Goal: Task Accomplishment & Management: Complete application form

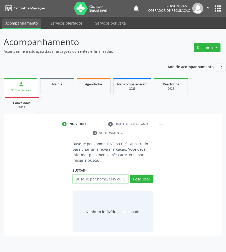
click at [78, 182] on input "text" at bounding box center [100, 178] width 56 height 9
paste input "700 5013 6933 6950"
type input "700 5013 6933 6950"
click at [74, 176] on input "700 5013 6933 6950" at bounding box center [74, 181] width 0 height 10
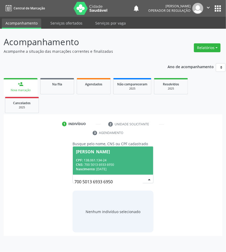
drag, startPoint x: 90, startPoint y: 162, endPoint x: 81, endPoint y: 162, distance: 9.4
click at [90, 162] on div "CNS: 700 5013 6933 6950" at bounding box center [113, 164] width 74 height 4
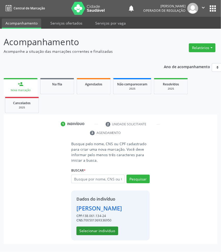
scroll to position [4, 0]
drag, startPoint x: 88, startPoint y: 234, endPoint x: 4, endPoint y: 152, distance: 116.7
click at [87, 233] on button "Selecionar indivíduo" at bounding box center [97, 230] width 42 height 9
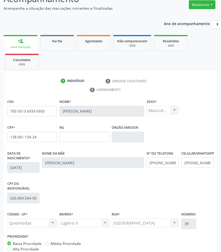
scroll to position [74, 0]
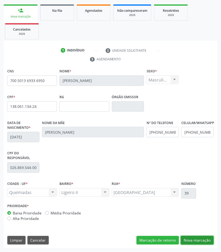
drag, startPoint x: 197, startPoint y: 240, endPoint x: 166, endPoint y: 218, distance: 38.6
click at [196, 240] on button "Nova marcação" at bounding box center [197, 240] width 33 height 9
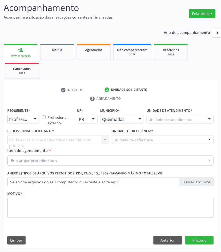
scroll to position [34, 0]
drag, startPoint x: 29, startPoint y: 120, endPoint x: 2, endPoint y: 143, distance: 35.5
click at [29, 120] on div "Profissional de Saúde" at bounding box center [23, 119] width 32 height 9
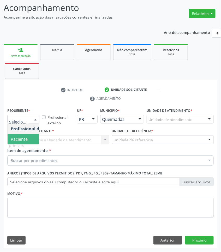
click at [21, 136] on span "Paciente" at bounding box center [19, 139] width 17 height 6
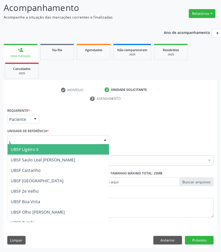
type input "LI"
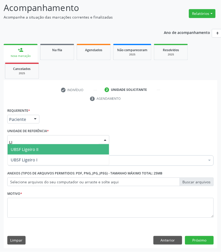
click at [30, 149] on span "UBSF Ligeiro II" at bounding box center [25, 149] width 28 height 6
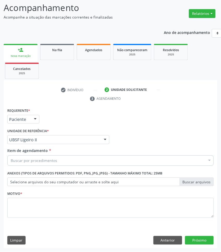
click at [54, 164] on div "Buscar por procedimentos" at bounding box center [110, 160] width 206 height 10
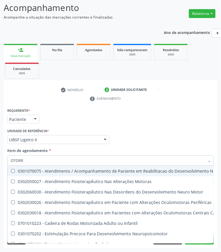
type input "OTORRI"
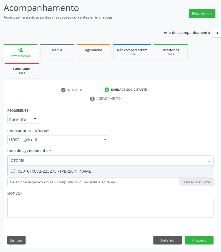
click at [62, 171] on div "0301010072-225275 - [PERSON_NAME]" at bounding box center [110, 171] width 199 height 4
checkbox Otorrinolaringologista "true"
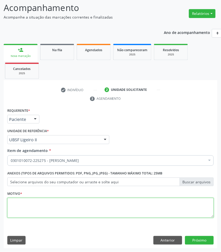
click at [88, 206] on textarea at bounding box center [110, 208] width 206 height 20
paste textarea "RETORNO KALLYNE 2025"
type textarea "RETORNO KALLYNE 2025"
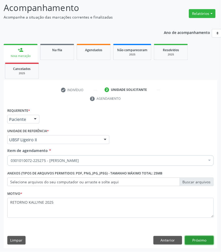
click at [205, 241] on button "Próximo" at bounding box center [199, 240] width 29 height 9
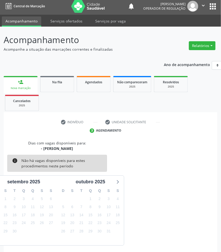
scroll to position [23, 0]
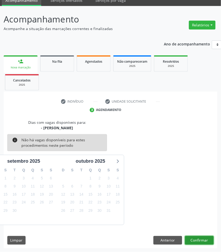
click at [208, 239] on button "Confirmar" at bounding box center [199, 240] width 29 height 9
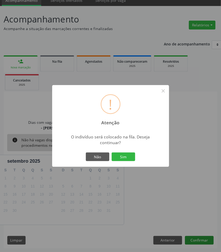
click at [112, 152] on button "Sim" at bounding box center [123, 156] width 23 height 9
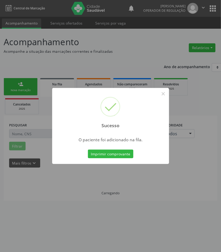
scroll to position [0, 0]
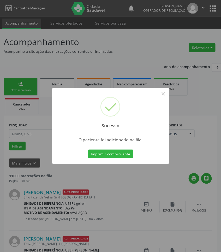
drag, startPoint x: 45, startPoint y: 102, endPoint x: 29, endPoint y: 88, distance: 21.5
click at [45, 102] on div "Sucesso × O paciente foi adicionado na fila. Imprimir comprovante Cancel" at bounding box center [110, 126] width 221 height 252
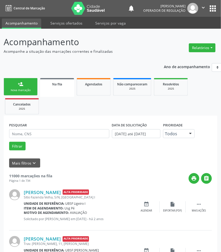
click at [27, 88] on link "person_add Nova marcação" at bounding box center [21, 86] width 34 height 17
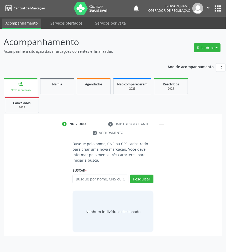
click at [93, 184] on div "Busque por nome, CNS ou CPF Nenhum resultado encontrado para: " " Digite nome, …" at bounding box center [112, 180] width 81 height 13
click at [97, 173] on div "Buscar * Busque por nome, CNS ou CPF Nenhum resultado encontrado para: " " Digi…" at bounding box center [112, 176] width 81 height 20
click at [101, 179] on input "text" at bounding box center [100, 178] width 56 height 9
type input "700809927743588"
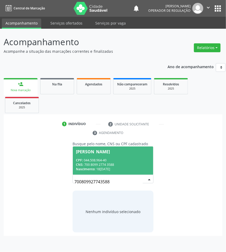
click at [117, 162] on div "CPF: 044.508.964-40" at bounding box center [113, 160] width 74 height 4
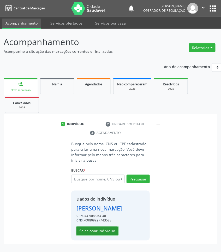
click at [99, 235] on button "Selecionar indivíduo" at bounding box center [97, 230] width 42 height 9
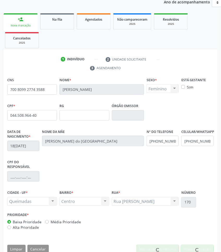
scroll to position [74, 0]
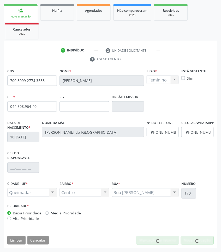
click at [121, 171] on div "CPF do responsável" at bounding box center [110, 164] width 209 height 30
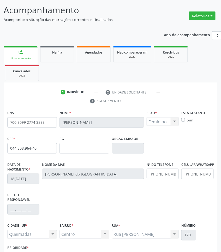
scroll to position [0, 0]
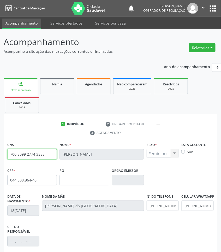
click at [43, 155] on input "700 8099 2774 3588" at bounding box center [32, 154] width 50 height 10
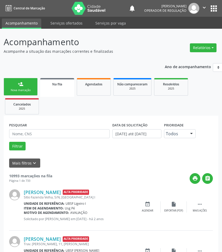
click at [40, 137] on div "PESQUISAR" at bounding box center [59, 131] width 103 height 20
click at [37, 134] on input "text" at bounding box center [59, 133] width 100 height 9
paste input "898 0058 3036 2769"
click at [9, 142] on button "Filtrar" at bounding box center [17, 146] width 16 height 9
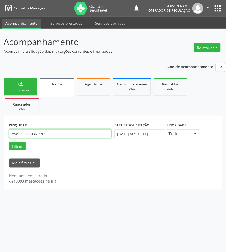
click at [82, 131] on input "898 0058 3036 2769" at bounding box center [60, 133] width 103 height 9
type input "706502356157696"
click at [9, 142] on button "Filtrar" at bounding box center [17, 146] width 16 height 9
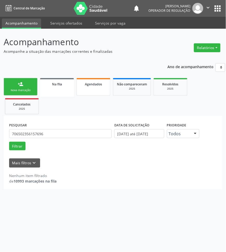
click at [97, 88] on link "Agendados" at bounding box center [94, 86] width 34 height 17
select select "8"
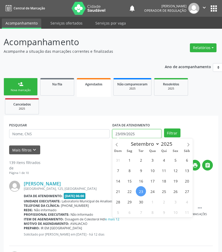
click at [120, 136] on input "23/09/2025" at bounding box center [136, 133] width 49 height 9
drag, startPoint x: 123, startPoint y: 166, endPoint x: 108, endPoint y: 159, distance: 15.5
click at [123, 166] on div "31 1 2 3 4 5 6 7 8 9 10 11 12 13 14 15 16 17 18 19 20 21 22 23 24 25 26 27 28 2…" at bounding box center [152, 185] width 80 height 63
drag, startPoint x: 116, startPoint y: 166, endPoint x: 98, endPoint y: 150, distance: 24.0
click at [116, 167] on span "7" at bounding box center [118, 170] width 10 height 10
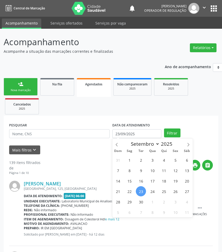
type input "[DATE]"
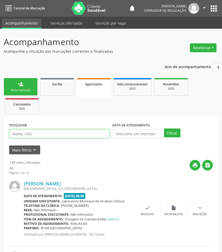
click at [83, 133] on input "text" at bounding box center [59, 133] width 100 height 9
paste input "898 0058 3036 2769"
click at [164, 128] on button "Filtrar" at bounding box center [172, 132] width 16 height 9
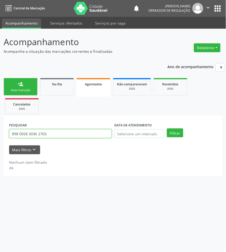
click at [83, 133] on input "898 0058 3036 2769," at bounding box center [60, 133] width 103 height 9
type input "898 0058 3036 2769"
click at [167, 128] on button "Filtrar" at bounding box center [175, 132] width 16 height 9
click at [165, 87] on div "2025" at bounding box center [171, 89] width 26 height 4
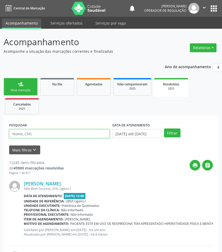
click at [45, 133] on input "text" at bounding box center [59, 133] width 100 height 9
click at [43, 133] on input "text" at bounding box center [59, 133] width 100 height 9
paste input "898 0058 3036 2769"
type input "898 0058 3036 2769"
click at [164, 128] on button "Filtrar" at bounding box center [172, 132] width 16 height 9
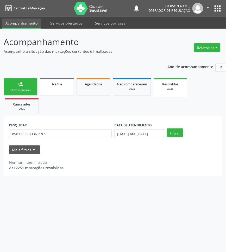
click at [70, 92] on link "Na fila" at bounding box center [57, 86] width 34 height 17
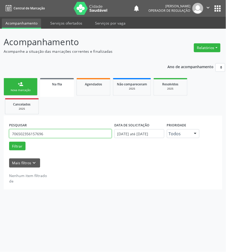
click at [42, 133] on input "706502356157696" at bounding box center [60, 133] width 103 height 9
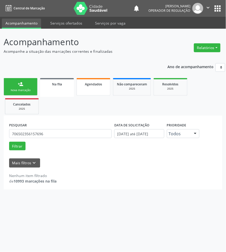
click at [99, 85] on span "Agendados" at bounding box center [93, 84] width 17 height 4
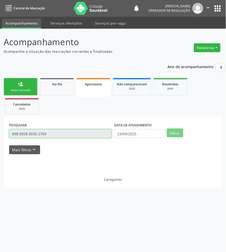
click at [54, 133] on input "898 0058 3036 2769" at bounding box center [60, 133] width 103 height 9
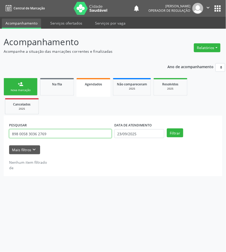
click at [54, 133] on input "898 0058 3036 2769" at bounding box center [60, 133] width 103 height 9
paste input "706502356157696"
type input "706502356157696"
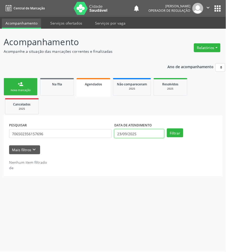
click at [140, 137] on body "Central de Marcação notifications [PERSON_NAME] Operador de regulação  Configu…" at bounding box center [113, 126] width 226 height 252
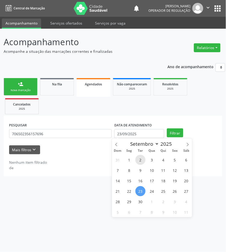
drag, startPoint x: 136, startPoint y: 158, endPoint x: 151, endPoint y: 153, distance: 16.3
click at [136, 157] on span "2" at bounding box center [141, 160] width 10 height 10
type input "[DATE]"
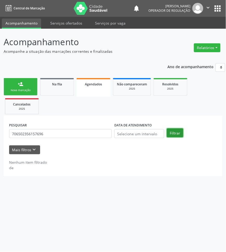
click at [168, 134] on button "Filtrar" at bounding box center [175, 132] width 16 height 9
click at [165, 86] on div "Resolvidos" at bounding box center [171, 83] width 26 height 5
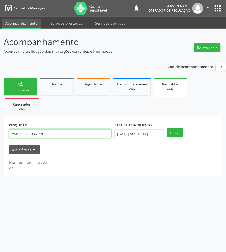
click at [92, 137] on input "898 0058 3036 2769" at bounding box center [60, 133] width 103 height 9
paste input "706502356157696"
type input "706502356157696"
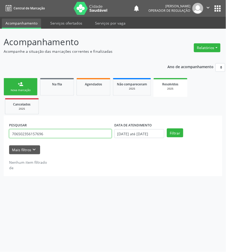
click at [167, 128] on button "Filtrar" at bounding box center [175, 132] width 16 height 9
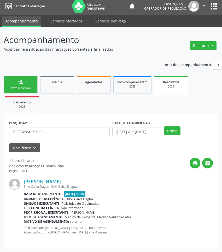
scroll to position [3, 0]
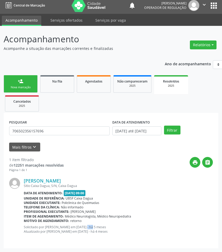
drag, startPoint x: 77, startPoint y: 224, endPoint x: 82, endPoint y: 224, distance: 4.5
click at [82, 224] on div "[PERSON_NAME] [GEOGRAPHIC_DATA], S/N, Caixa Dagua Data de atendimento: [DATE] 0…" at bounding box center [118, 207] width 189 height 59
click at [77, 221] on span "retorno" at bounding box center [75, 220] width 11 height 4
drag, startPoint x: 12, startPoint y: 83, endPoint x: 223, endPoint y: 135, distance: 217.3
click at [12, 83] on link "person_add Nova marcação" at bounding box center [21, 83] width 34 height 17
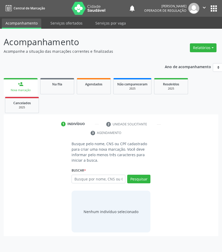
scroll to position [0, 0]
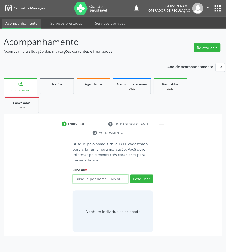
click at [96, 180] on input "text" at bounding box center [101, 178] width 56 height 9
click at [105, 179] on input "text" at bounding box center [101, 178] width 56 height 9
type input "700200441743725"
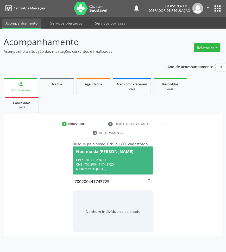
click at [102, 167] on div "Nascimento: [DATE]" at bounding box center [113, 169] width 74 height 4
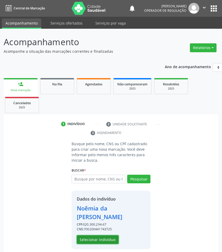
click at [100, 241] on button "Selecionar indivíduo" at bounding box center [98, 239] width 42 height 9
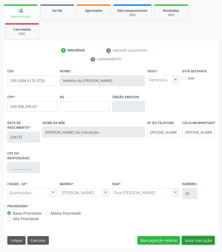
click at [209, 242] on button "Nova marcação" at bounding box center [197, 240] width 33 height 9
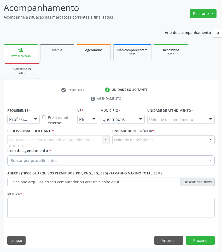
scroll to position [34, 0]
click at [25, 126] on div "Requerente * Profissional de Saúde Profissional de Saúde Paciente Nenhum result…" at bounding box center [23, 117] width 35 height 20
drag, startPoint x: 24, startPoint y: 120, endPoint x: 16, endPoint y: 133, distance: 15.8
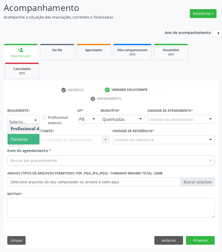
click at [15, 135] on span "Paciente" at bounding box center [33, 139] width 51 height 10
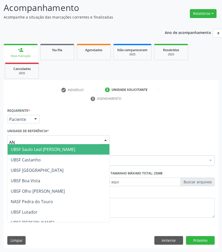
type input "ANI"
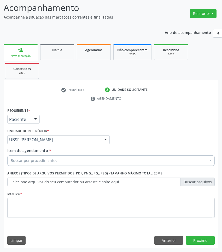
click at [103, 157] on div "Buscar por procedimentos" at bounding box center [110, 160] width 207 height 10
paste input "OTORRINO"
type input "OTORRINO"
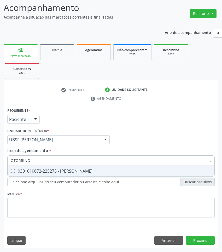
click at [87, 174] on span "0301010072-225275 - [PERSON_NAME]" at bounding box center [111, 171] width 206 height 10
checkbox Otorrinolaringologista "true"
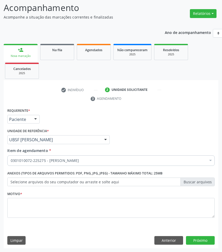
drag, startPoint x: 192, startPoint y: 195, endPoint x: 192, endPoint y: 206, distance: 11.7
click at [191, 196] on div "Motivo *" at bounding box center [110, 203] width 207 height 28
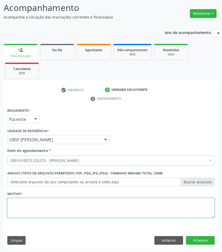
click at [193, 210] on textarea at bounding box center [110, 208] width 207 height 20
paste textarea "RETORNO [PERSON_NAME]"
type textarea "RETORNO [PERSON_NAME]"
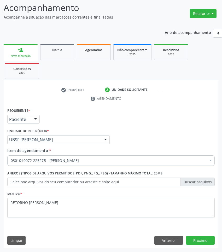
click at [202, 247] on div "Requerente * Paciente Profissional de Saúde Paciente Nenhum resultado encontrad…" at bounding box center [111, 178] width 214 height 142
click at [201, 240] on button "Próximo" at bounding box center [200, 240] width 29 height 9
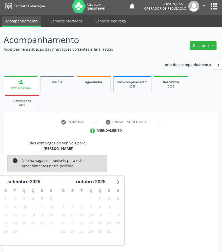
scroll to position [23, 0]
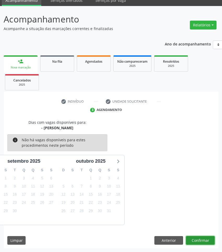
click at [202, 240] on button "Confirmar" at bounding box center [200, 240] width 29 height 9
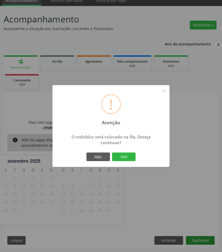
click at [112, 152] on button "Sim" at bounding box center [123, 156] width 23 height 9
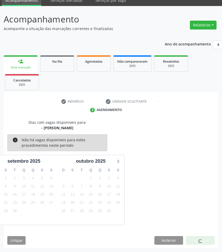
scroll to position [0, 0]
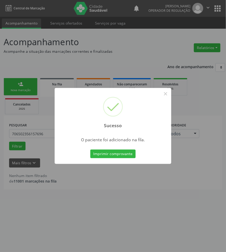
drag, startPoint x: 55, startPoint y: 199, endPoint x: 54, endPoint y: 195, distance: 4.7
click at [54, 199] on div "Sucesso × O paciente foi adicionado na fila. Imprimir comprovante Cancel" at bounding box center [113, 126] width 226 height 252
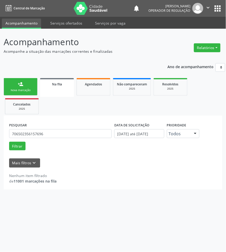
click at [25, 92] on div "Nova marcação" at bounding box center [21, 90] width 26 height 4
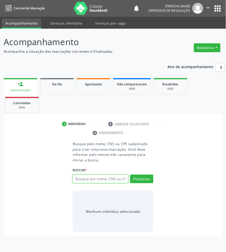
click at [113, 178] on input "text" at bounding box center [101, 178] width 56 height 9
type input "709802027014099"
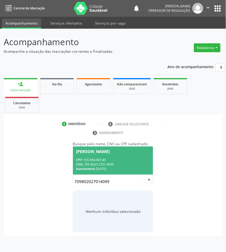
click at [114, 163] on div "CNS: 709 8020 2701 4099" at bounding box center [113, 164] width 74 height 4
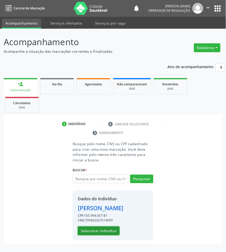
click at [107, 232] on button "Selecionar indivíduo" at bounding box center [99, 230] width 42 height 9
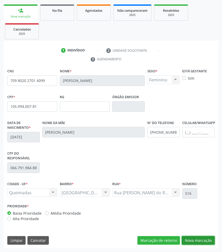
click at [188, 237] on button "Nova marcação" at bounding box center [197, 240] width 33 height 9
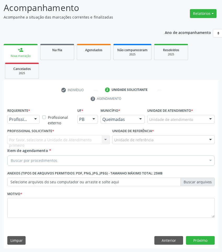
drag, startPoint x: 13, startPoint y: 118, endPoint x: 15, endPoint y: 134, distance: 16.6
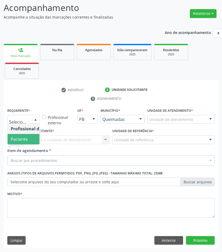
drag, startPoint x: 21, startPoint y: 138, endPoint x: 29, endPoint y: 139, distance: 8.0
click at [21, 138] on span "Paciente" at bounding box center [19, 139] width 17 height 6
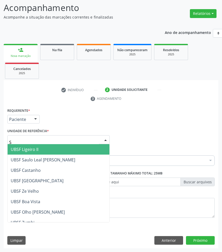
type input "SA"
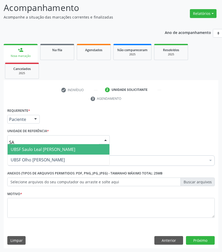
click at [36, 150] on span "UBSF Saulo Leal [PERSON_NAME]" at bounding box center [43, 149] width 64 height 6
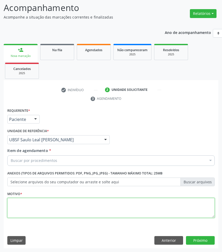
paste textarea "RETORNO [PERSON_NAME]"
click at [34, 215] on textarea at bounding box center [110, 208] width 207 height 20
type textarea "RETORNO [PERSON_NAME]"
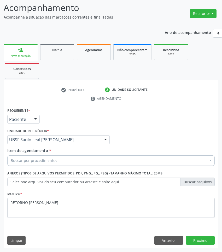
click at [122, 155] on div "Buscar por procedimentos" at bounding box center [110, 160] width 207 height 10
paste input "OTORRINO"
type input "OTORRINO"
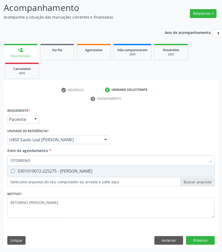
click at [76, 169] on div "0301010072-225275 - [PERSON_NAME]" at bounding box center [111, 171] width 200 height 4
checkbox Otorrinolaringologista "true"
click at [203, 237] on div "Requerente * Paciente Profissional de Saúde Paciente Nenhum resultado encontrad…" at bounding box center [111, 178] width 214 height 142
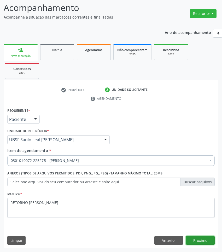
click at [193, 238] on button "Próximo" at bounding box center [200, 240] width 29 height 9
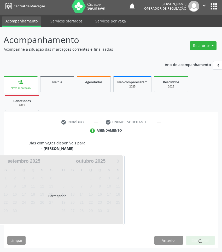
scroll to position [23, 0]
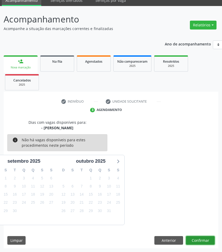
click at [193, 237] on button "Confirmar" at bounding box center [200, 240] width 29 height 9
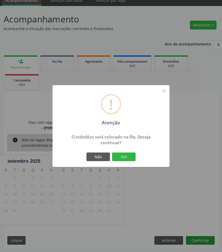
click at [112, 152] on button "Sim" at bounding box center [123, 156] width 23 height 9
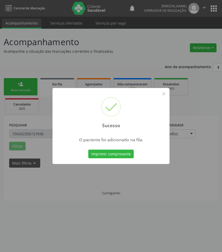
scroll to position [0, 0]
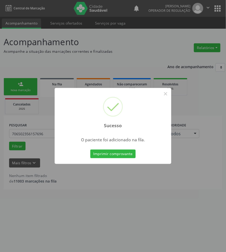
click at [63, 194] on div "Sucesso × O paciente foi adicionado na fila. Imprimir comprovante Cancel" at bounding box center [113, 126] width 226 height 252
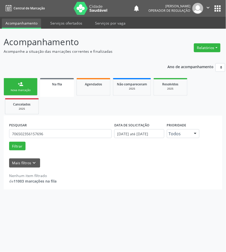
click at [18, 86] on div "person_add" at bounding box center [21, 84] width 6 height 6
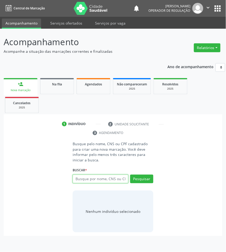
click at [92, 183] on input "text" at bounding box center [101, 178] width 56 height 9
type input "703403259014115"
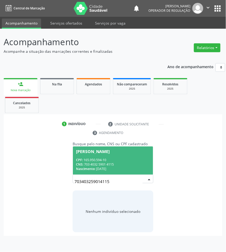
click at [93, 158] on div "CPF: 165.950.594-10" at bounding box center [113, 160] width 74 height 4
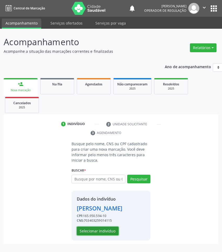
click at [93, 235] on button "Selecionar indivíduo" at bounding box center [98, 230] width 42 height 9
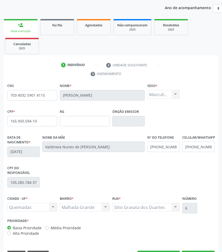
scroll to position [74, 0]
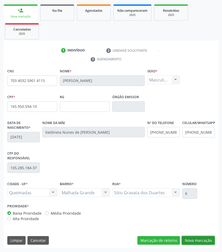
drag, startPoint x: 197, startPoint y: 240, endPoint x: 171, endPoint y: 219, distance: 33.6
click at [197, 240] on button "Nova marcação" at bounding box center [197, 240] width 33 height 9
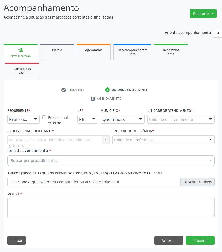
scroll to position [34, 0]
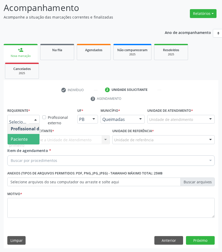
click at [19, 134] on span "Paciente" at bounding box center [33, 139] width 51 height 10
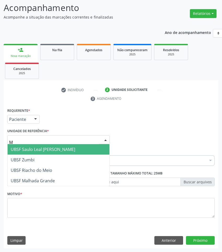
type input "MA"
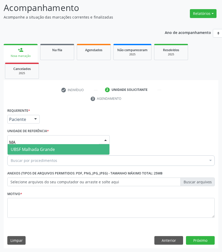
click at [26, 149] on span "UBSF Malhada Grande" at bounding box center [33, 149] width 44 height 6
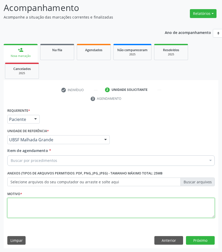
paste textarea "OTORRINO"
click at [29, 202] on textarea at bounding box center [110, 208] width 207 height 20
type textarea "OTORRINO"
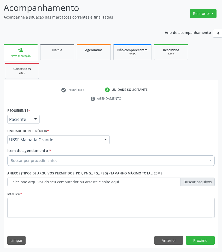
click at [50, 155] on div "Buscar por procedimentos" at bounding box center [110, 160] width 207 height 10
paste input "OTORRINO"
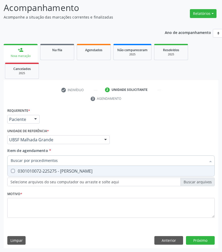
type input "OTORRINO"
click at [49, 169] on div "0301010072-225275 - [PERSON_NAME]" at bounding box center [111, 171] width 200 height 4
checkbox Otorrinolaringologista "true"
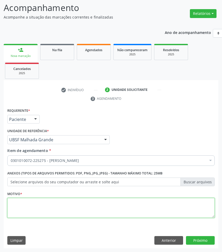
click at [118, 207] on textarea at bounding box center [110, 208] width 207 height 20
paste textarea "RETORNO [PERSON_NAME]"
type textarea "RETORNO [PERSON_NAME]"
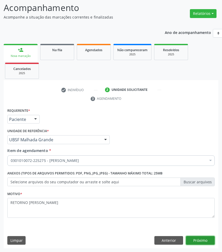
click at [201, 238] on button "Próximo" at bounding box center [200, 240] width 29 height 9
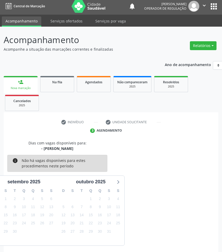
scroll to position [23, 0]
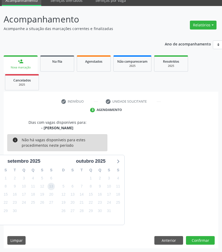
click at [50, 186] on span "13" at bounding box center [50, 185] width 7 height 7
click at [211, 239] on button "Confirmar" at bounding box center [200, 240] width 29 height 9
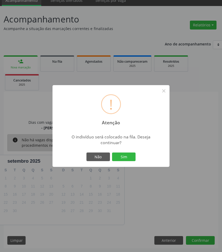
click at [112, 152] on button "Sim" at bounding box center [123, 156] width 23 height 9
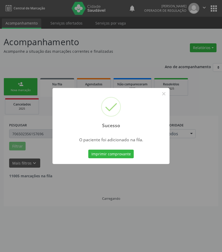
scroll to position [0, 0]
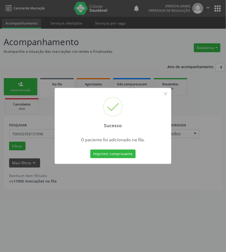
drag, startPoint x: 171, startPoint y: 224, endPoint x: 164, endPoint y: 219, distance: 8.2
click at [164, 219] on div "Sucesso × O paciente foi adicionado na fila. Imprimir comprovante Cancel" at bounding box center [113, 126] width 226 height 252
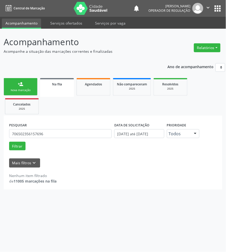
click at [23, 91] on div "Nova marcação" at bounding box center [21, 90] width 26 height 4
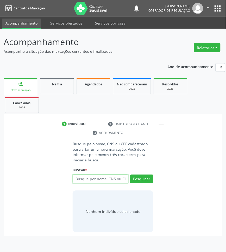
click at [93, 181] on input "text" at bounding box center [101, 178] width 56 height 9
type input "704004833065867"
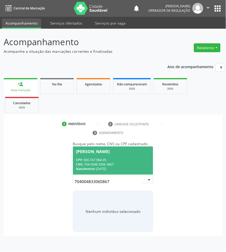
click at [91, 162] on div "CPF: 000.747.984-05" at bounding box center [113, 160] width 74 height 4
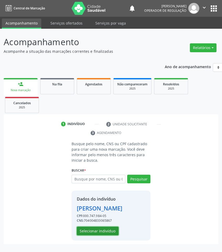
click at [100, 235] on button "Selecionar indivíduo" at bounding box center [98, 230] width 42 height 9
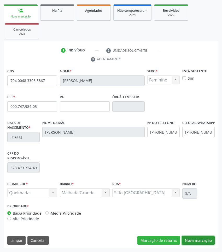
click at [211, 243] on button "Nova marcação" at bounding box center [197, 240] width 33 height 9
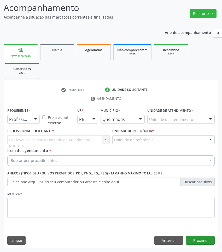
scroll to position [34, 0]
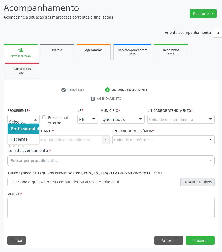
drag, startPoint x: 31, startPoint y: 119, endPoint x: 27, endPoint y: 129, distance: 10.7
click at [32, 119] on div at bounding box center [36, 119] width 8 height 9
click at [26, 136] on span "Paciente" at bounding box center [19, 139] width 17 height 6
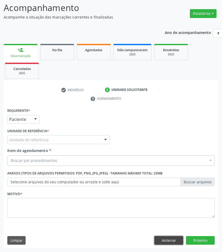
click at [175, 242] on button "Anterior" at bounding box center [168, 240] width 29 height 9
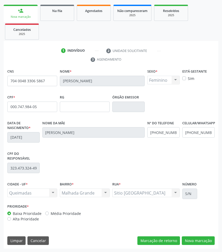
scroll to position [74, 0]
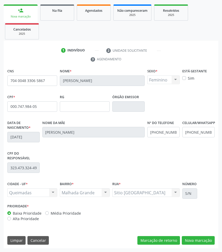
click at [207, 247] on div "CNS 704 0048 3306 5867 Nome * [PERSON_NAME] * Feminino Masculino Feminino Nenhu…" at bounding box center [111, 157] width 214 height 181
click at [204, 244] on div "CNS 704 0048 3306 5867 Nome * [PERSON_NAME] * Feminino Masculino Feminino Nenhu…" at bounding box center [111, 157] width 214 height 181
click at [201, 242] on button "Nova marcação" at bounding box center [197, 240] width 33 height 9
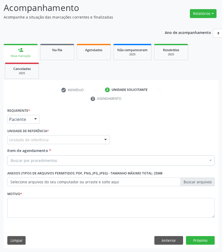
click at [16, 115] on div "Paciente" at bounding box center [23, 119] width 32 height 9
click at [25, 139] on span "Paciente" at bounding box center [20, 139] width 18 height 6
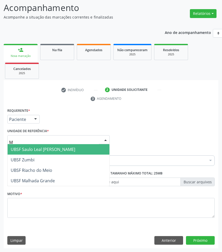
type input "MA"
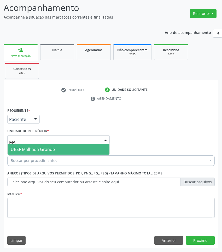
click at [41, 146] on span "UBSF Malhada Grande" at bounding box center [33, 149] width 44 height 6
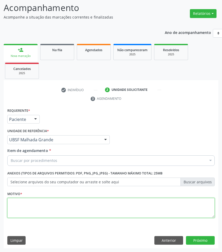
paste textarea "RETORNO [PERSON_NAME]"
click at [39, 205] on textarea at bounding box center [110, 208] width 207 height 20
type textarea "RETORNO [PERSON_NAME]"
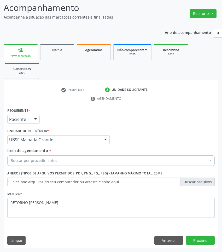
paste input "OTORRINO"
click at [90, 159] on div "Buscar por procedimentos" at bounding box center [110, 160] width 207 height 10
type input "OTORRINO"
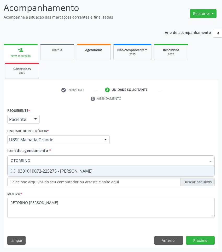
drag, startPoint x: 80, startPoint y: 169, endPoint x: 208, endPoint y: 168, distance: 127.7
click at [81, 169] on div "0301010072-225275 - [PERSON_NAME]" at bounding box center [111, 171] width 200 height 4
checkbox Otorrinolaringologista "true"
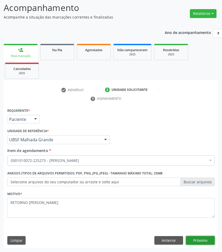
click at [196, 239] on button "Próximo" at bounding box center [200, 240] width 29 height 9
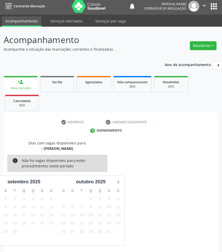
scroll to position [23, 0]
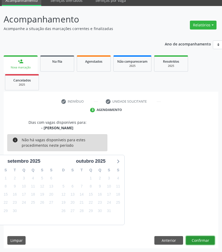
click at [201, 239] on button "Confirmar" at bounding box center [200, 240] width 29 height 9
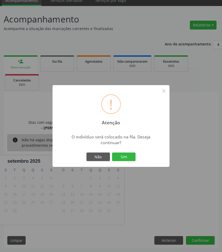
click at [112, 152] on button "Sim" at bounding box center [123, 156] width 23 height 9
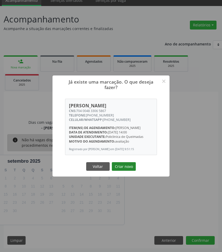
click at [131, 168] on button "Criar novo" at bounding box center [124, 166] width 24 height 9
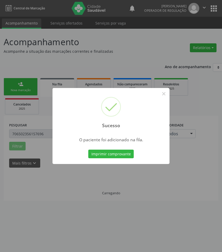
scroll to position [0, 0]
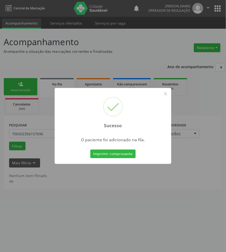
drag, startPoint x: 131, startPoint y: 168, endPoint x: 125, endPoint y: 167, distance: 6.0
click at [130, 168] on div "Sucesso × O paciente foi adicionado na fila. Imprimir comprovante Cancel" at bounding box center [113, 126] width 226 height 252
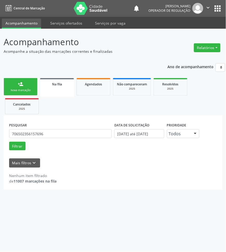
click at [28, 88] on link "person_add Nova marcação" at bounding box center [21, 86] width 34 height 17
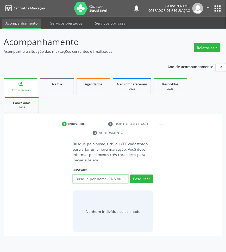
click at [116, 176] on input "text" at bounding box center [101, 178] width 56 height 9
type input "704108224638150"
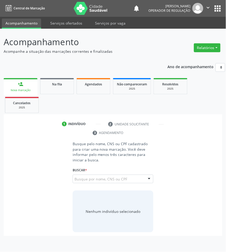
drag, startPoint x: 129, startPoint y: 178, endPoint x: 123, endPoint y: 178, distance: 6.0
click at [75, 178] on input "704108224638150" at bounding box center [75, 181] width 0 height 10
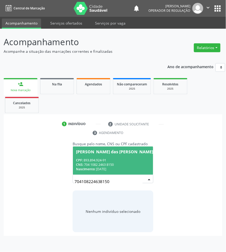
click at [118, 161] on div "CPF: 893.894.924-91" at bounding box center [114, 160] width 77 height 4
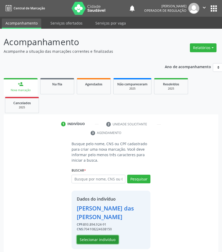
click at [106, 243] on button "Selecionar indivíduo" at bounding box center [98, 239] width 42 height 9
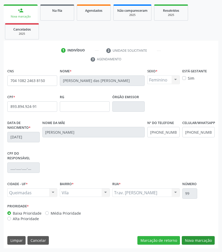
drag, startPoint x: 196, startPoint y: 233, endPoint x: 197, endPoint y: 239, distance: 6.0
click at [196, 234] on div "CNS 704 1082 2463 8150 Nome * [PERSON_NAME] * Feminino Masculino Feminino Nenhu…" at bounding box center [111, 157] width 214 height 181
drag, startPoint x: 197, startPoint y: 239, endPoint x: 221, endPoint y: 166, distance: 77.2
click at [197, 238] on button "Nova marcação" at bounding box center [197, 240] width 33 height 9
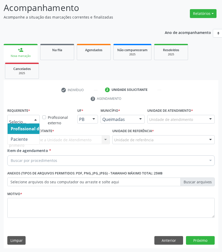
drag, startPoint x: 38, startPoint y: 121, endPoint x: 34, endPoint y: 126, distance: 5.4
click at [37, 121] on div at bounding box center [36, 119] width 8 height 9
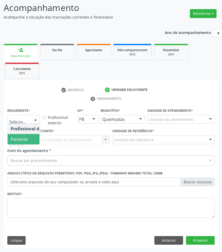
click at [30, 138] on span "Paciente" at bounding box center [33, 139] width 51 height 10
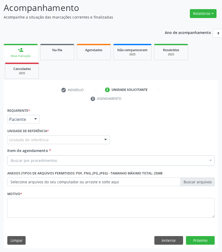
click at [56, 160] on div "Buscar por procedimentos" at bounding box center [110, 160] width 207 height 10
paste input "OTORRINO"
type input "OTORRINO"
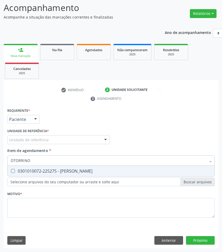
click at [67, 170] on div "0301010072-225275 - [PERSON_NAME]" at bounding box center [111, 171] width 200 height 4
checkbox Otorrinolaringologista "true"
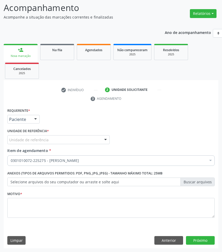
click at [98, 140] on div "Unidade de referência" at bounding box center [58, 139] width 102 height 9
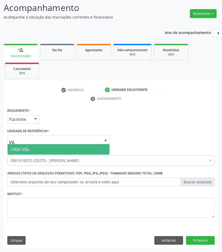
type input "VILA"
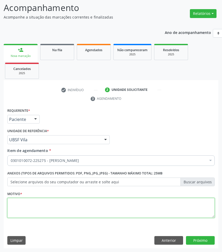
drag, startPoint x: 174, startPoint y: 208, endPoint x: 212, endPoint y: 206, distance: 37.8
click at [175, 208] on textarea at bounding box center [110, 208] width 207 height 20
paste textarea "RETORNO [PERSON_NAME]"
type textarea "RETORNO [PERSON_NAME]"
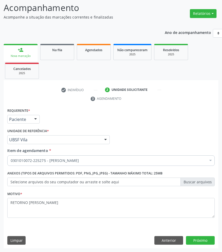
click at [209, 246] on div "Requerente * Paciente Profissional de Saúde Paciente Nenhum resultado encontrad…" at bounding box center [111, 178] width 214 height 142
drag, startPoint x: 206, startPoint y: 241, endPoint x: 222, endPoint y: 236, distance: 15.8
click at [216, 237] on div "Requerente * Paciente Profissional de Saúde Paciente Nenhum resultado encontrad…" at bounding box center [111, 178] width 214 height 142
click at [207, 238] on button "Próximo" at bounding box center [200, 240] width 29 height 9
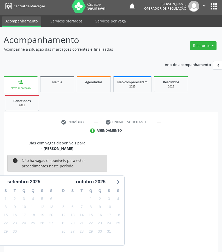
scroll to position [23, 0]
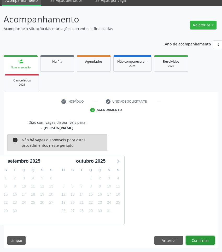
click at [206, 242] on button "Confirmar" at bounding box center [200, 240] width 29 height 9
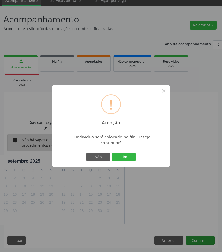
click at [112, 152] on button "Sim" at bounding box center [123, 156] width 23 height 9
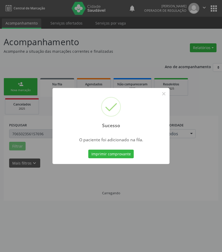
scroll to position [0, 0]
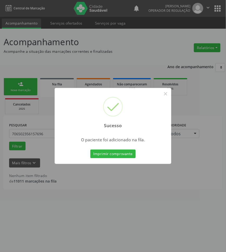
click at [90, 149] on button "Imprimir comprovante" at bounding box center [112, 153] width 45 height 9
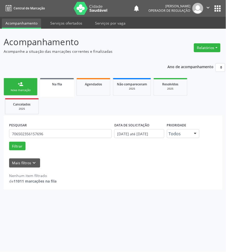
click at [26, 89] on div "Nova marcação" at bounding box center [21, 90] width 26 height 4
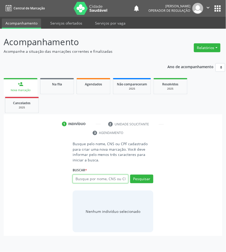
click at [115, 181] on input "text" at bounding box center [101, 178] width 56 height 9
type input "700403922062343"
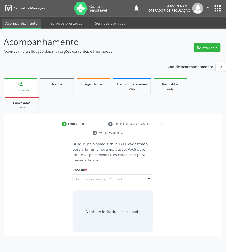
click at [75, 180] on input "700403922062343" at bounding box center [75, 181] width 0 height 10
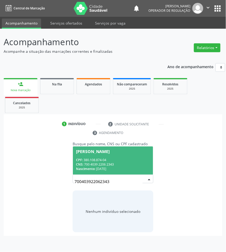
click at [108, 162] on div "CPF: 380.108.874-04" at bounding box center [113, 160] width 74 height 4
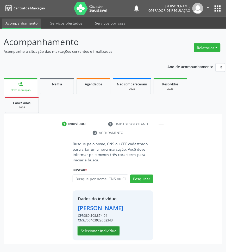
click at [114, 231] on button "Selecionar indivíduo" at bounding box center [99, 230] width 42 height 9
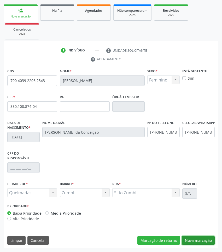
click at [192, 236] on button "Nova marcação" at bounding box center [197, 240] width 33 height 9
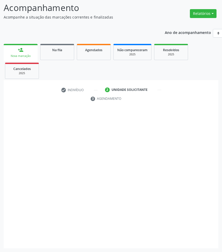
scroll to position [34, 0]
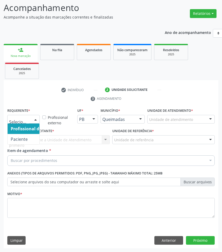
drag, startPoint x: 19, startPoint y: 119, endPoint x: 19, endPoint y: 146, distance: 27.6
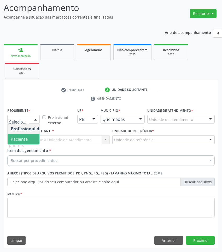
click at [17, 136] on span "Paciente" at bounding box center [19, 139] width 17 height 6
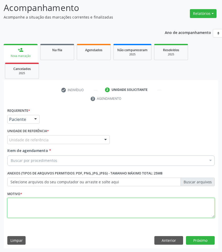
click at [43, 209] on textarea at bounding box center [110, 208] width 207 height 20
paste textarea "RETORNO [PERSON_NAME]"
type textarea "RETORNO [PERSON_NAME]"
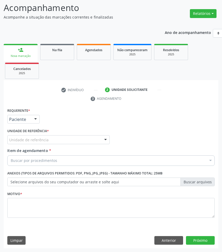
click at [57, 144] on div "Unidade de referência * Unidade de referência UBSF Ligeiro II UBSF Saulo Leal […" at bounding box center [58, 137] width 105 height 20
click at [55, 141] on div "Unidade de referência" at bounding box center [58, 139] width 102 height 9
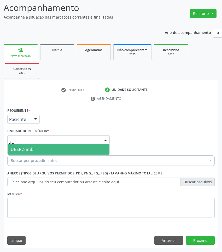
type input "ZUM"
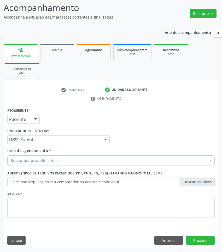
click at [68, 162] on div "Buscar por procedimentos" at bounding box center [110, 160] width 207 height 10
paste input "OTORRINO"
type input "OTORRINO"
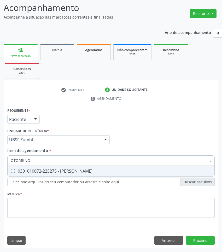
click at [67, 166] on span "0301010072-225275 - [PERSON_NAME]" at bounding box center [111, 171] width 206 height 10
checkbox Otorrinolaringologista "true"
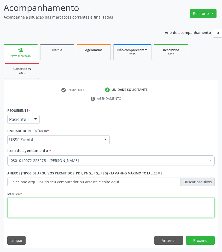
paste textarea "RETORNO (VERIFICAR O MÉDICO)"
drag, startPoint x: 202, startPoint y: 211, endPoint x: 203, endPoint y: 215, distance: 3.1
click at [202, 211] on textarea at bounding box center [110, 208] width 207 height 20
type textarea "RETORNO (VERIFICAR O MÉDICO)"
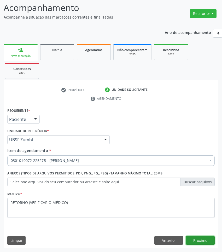
drag, startPoint x: 208, startPoint y: 239, endPoint x: 224, endPoint y: 192, distance: 50.0
click at [208, 237] on button "Próximo" at bounding box center [200, 240] width 29 height 9
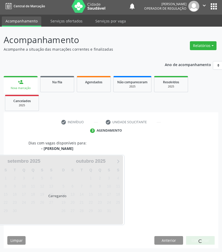
scroll to position [23, 0]
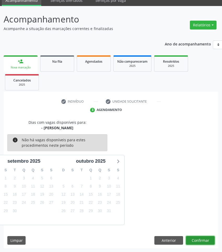
click at [207, 239] on button "Confirmar" at bounding box center [200, 240] width 29 height 9
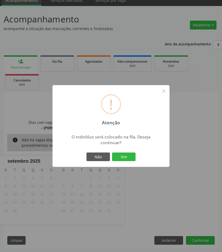
click at [112, 152] on button "Sim" at bounding box center [123, 156] width 23 height 9
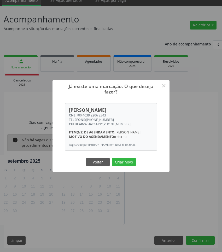
drag, startPoint x: 76, startPoint y: 110, endPoint x: 117, endPoint y: 110, distance: 41.2
click at [117, 113] on div "CNS: 700 4039 2206 2343" at bounding box center [111, 115] width 84 height 4
copy div "700 4039 2206 2343"
click at [119, 166] on button "Criar novo" at bounding box center [124, 161] width 24 height 9
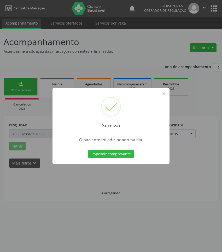
scroll to position [0, 0]
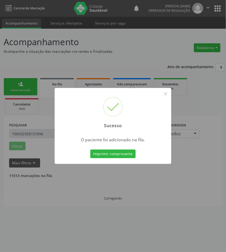
drag, startPoint x: 74, startPoint y: 179, endPoint x: 67, endPoint y: 162, distance: 17.9
click at [72, 176] on div "Sucesso × O paciente foi adicionado na fila. Imprimir comprovante Cancel" at bounding box center [113, 126] width 226 height 252
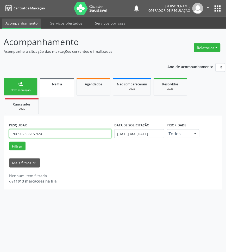
click at [50, 136] on input "706502356157696" at bounding box center [60, 133] width 103 height 9
paste input "700 4039 2206 2343"
click at [9, 142] on button "Filtrar" at bounding box center [17, 146] width 16 height 9
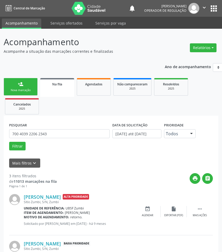
click at [118, 167] on div "Mais filtros keyboard_arrow_down" at bounding box center [111, 162] width 206 height 9
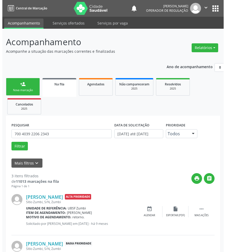
scroll to position [85, 0]
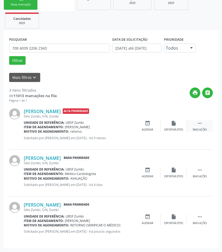
click at [204, 128] on div " Mais ações" at bounding box center [199, 125] width 26 height 11
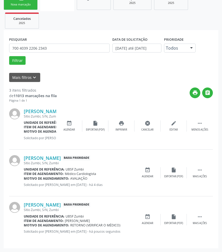
click at [147, 119] on div "[PERSON_NAME] Alta Prioridade Sitio Zumbi, S/N, Zumbi Unidade de referência: UB…" at bounding box center [110, 126] width 203 height 47
click at [148, 121] on icon "cancel" at bounding box center [147, 123] width 6 height 6
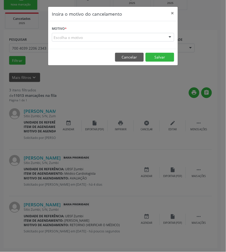
click at [148, 37] on div "Escolha o motivo" at bounding box center [113, 37] width 123 height 9
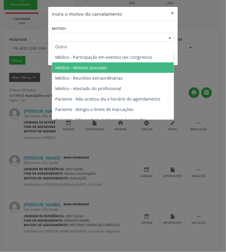
drag, startPoint x: 123, startPoint y: 69, endPoint x: 146, endPoint y: 62, distance: 24.3
click at [124, 69] on span "Médico - Motivos pessoais" at bounding box center [113, 67] width 122 height 10
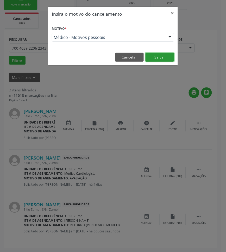
click at [161, 57] on button "Salvar" at bounding box center [160, 57] width 29 height 9
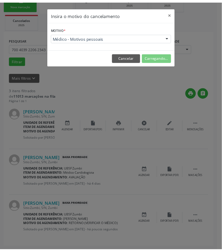
scroll to position [0, 0]
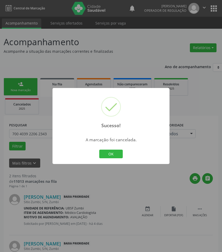
click at [107, 159] on div "Sucesso! × A marcação foi cancelada. OK Cancel" at bounding box center [110, 126] width 117 height 76
click at [107, 155] on button "OK" at bounding box center [110, 153] width 23 height 9
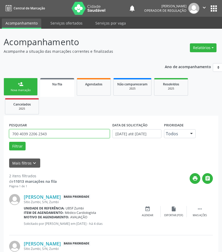
click at [56, 136] on input "700 4039 2206 2343" at bounding box center [59, 133] width 100 height 9
paste input "700 4083 7172 6350"
type input "700 4083 7172 6350"
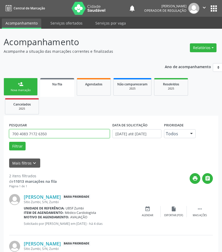
click at [9, 142] on button "Filtrar" at bounding box center [17, 146] width 16 height 9
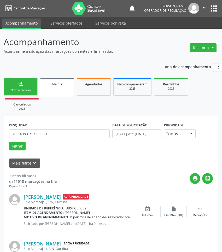
click at [18, 93] on link "person_add Nova marcação" at bounding box center [21, 86] width 34 height 17
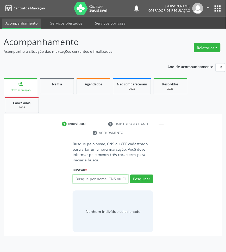
click at [106, 175] on input "text" at bounding box center [101, 178] width 56 height 9
click at [114, 180] on input "text" at bounding box center [101, 178] width 56 height 9
type input "700602979040362"
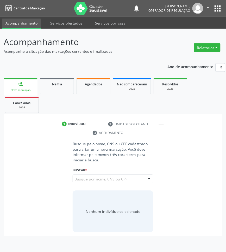
click at [75, 177] on input "700602979040362" at bounding box center [75, 181] width 0 height 10
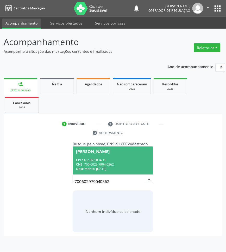
click at [101, 161] on div "CPF: 182.023.034-19" at bounding box center [113, 160] width 74 height 4
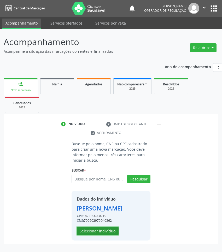
drag, startPoint x: 114, startPoint y: 237, endPoint x: 217, endPoint y: 232, distance: 103.1
click at [115, 235] on button "Selecionar indivíduo" at bounding box center [98, 230] width 42 height 9
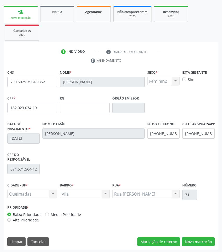
scroll to position [74, 0]
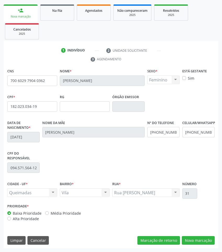
click at [187, 233] on div "CNS 700 6029 7904 0362 [GEOGRAPHIC_DATA] * [PERSON_NAME] * Feminino Masculino F…" at bounding box center [111, 157] width 214 height 181
drag, startPoint x: 190, startPoint y: 237, endPoint x: 21, endPoint y: 152, distance: 189.1
click at [189, 236] on button "Nova marcação" at bounding box center [197, 240] width 33 height 9
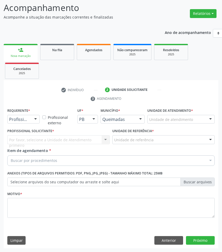
scroll to position [34, 0]
paste input "OTORRINO"
type input "OTORRINO"
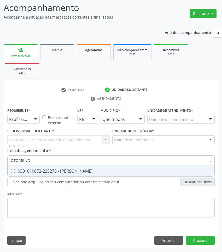
drag, startPoint x: 30, startPoint y: 168, endPoint x: 141, endPoint y: 140, distance: 114.2
click at [31, 166] on span "0301010072-225275 - [PERSON_NAME]" at bounding box center [111, 171] width 206 height 10
checkbox Otorrinolaringologista "true"
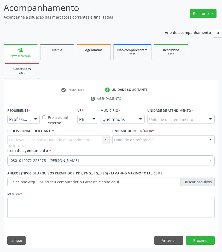
drag, startPoint x: 24, startPoint y: 115, endPoint x: 20, endPoint y: 137, distance: 22.2
click at [24, 117] on div "Profissional de Saúde" at bounding box center [23, 119] width 32 height 9
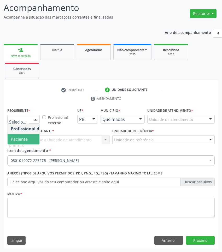
click at [21, 141] on span "Paciente" at bounding box center [19, 139] width 17 height 6
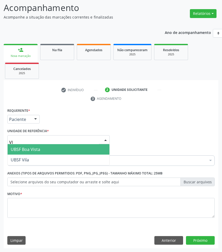
type input "VIL"
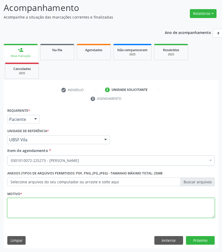
drag, startPoint x: 156, startPoint y: 209, endPoint x: 219, endPoint y: 205, distance: 63.5
click at [156, 210] on textarea at bounding box center [110, 208] width 207 height 20
paste textarea "RETORNO (VERIFICAR O MÉDICO)"
type textarea "RETORNO (VERIFICAR O MÉDICO)"
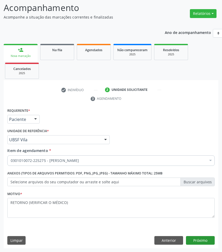
drag, startPoint x: 207, startPoint y: 245, endPoint x: 205, endPoint y: 243, distance: 2.8
click at [207, 244] on div "Requerente * Paciente Profissional de Saúde Paciente Nenhum resultado encontrad…" at bounding box center [111, 178] width 214 height 142
click at [205, 243] on button "Próximo" at bounding box center [200, 240] width 29 height 9
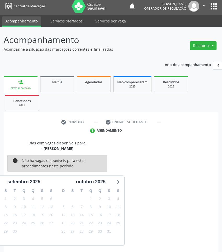
scroll to position [23, 0]
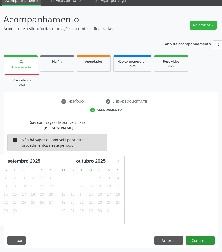
drag, startPoint x: 192, startPoint y: 234, endPoint x: 197, endPoint y: 238, distance: 6.5
click at [192, 235] on div "Dias com vagas disponíveis para: - [PERSON_NAME] info Não há vagas disponíveis …" at bounding box center [111, 183] width 214 height 129
click at [199, 239] on button "Confirmar" at bounding box center [200, 240] width 29 height 9
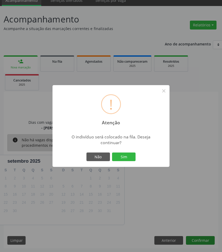
click at [112, 152] on button "Sim" at bounding box center [123, 156] width 23 height 9
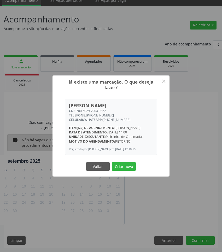
drag, startPoint x: 106, startPoint y: 106, endPoint x: 77, endPoint y: 106, distance: 28.4
click at [77, 108] on div "CNS: 700 6029 7904 0362" at bounding box center [111, 110] width 84 height 4
copy div "700 6029 7904 0362"
click at [119, 169] on button "Criar novo" at bounding box center [124, 166] width 24 height 9
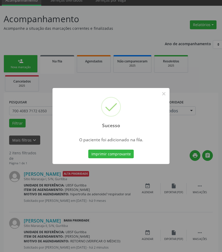
scroll to position [0, 0]
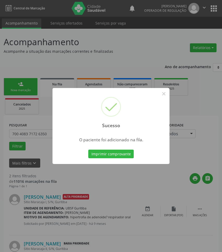
drag, startPoint x: 141, startPoint y: 213, endPoint x: 133, endPoint y: 209, distance: 8.9
click at [133, 209] on div "Sucesso × O paciente foi adicionado na fila. Imprimir comprovante Cancel" at bounding box center [111, 126] width 222 height 252
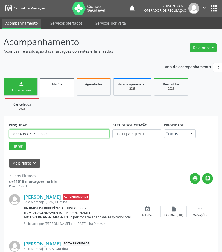
click at [36, 136] on input "700 4083 7172 6350" at bounding box center [59, 133] width 100 height 9
paste input "6029 7904 0362"
type input "700 6029 7904 0362"
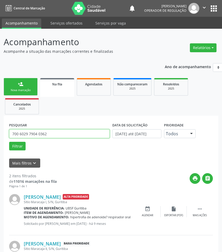
click at [9, 142] on button "Filtrar" at bounding box center [17, 146] width 16 height 9
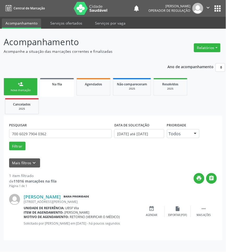
click at [14, 83] on link "person_add Nova marcação" at bounding box center [21, 86] width 34 height 17
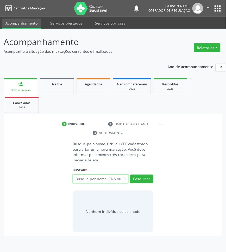
click at [120, 180] on input "text" at bounding box center [101, 178] width 56 height 9
type input "707104873238820"
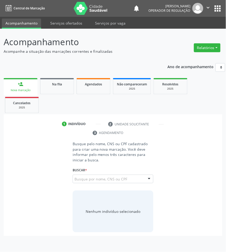
click at [75, 179] on input "707104873238820" at bounding box center [75, 181] width 0 height 10
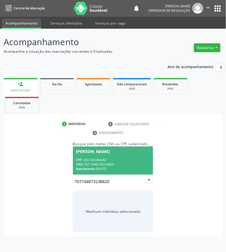
click at [105, 158] on div "CPF: 250.720.304-82" at bounding box center [113, 160] width 74 height 4
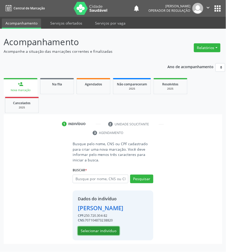
click at [110, 230] on button "Selecionar indivíduo" at bounding box center [99, 230] width 42 height 9
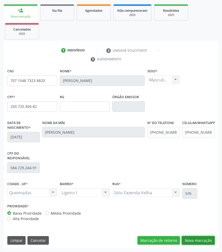
click at [206, 240] on button "Nova marcação" at bounding box center [197, 240] width 33 height 9
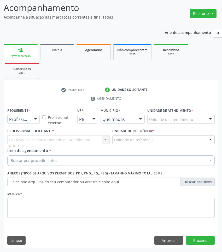
scroll to position [34, 0]
drag, startPoint x: 124, startPoint y: 194, endPoint x: 123, endPoint y: 197, distance: 3.1
click at [123, 197] on div "Motivo *" at bounding box center [110, 203] width 207 height 28
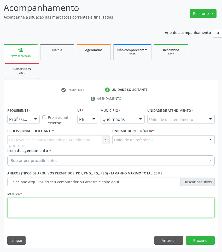
click at [124, 201] on textarea at bounding box center [110, 208] width 207 height 20
paste textarea "RETORNO (VERIFICAR O MÉDICO)"
type textarea "RETORNO (VERIFICAR O MÉDICO)"
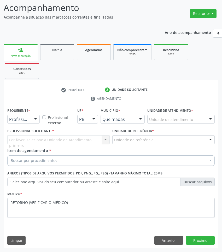
click at [148, 153] on div "Item de agendamento * Buscar por procedimentos Selecionar todos 0604320140 - Ab…" at bounding box center [110, 156] width 207 height 16
click at [147, 158] on div "Buscar por procedimentos" at bounding box center [110, 160] width 207 height 10
paste input "OTORRINO"
type input "OTORRINO"
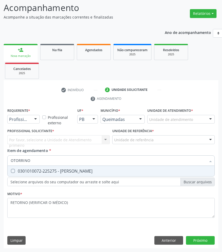
drag, startPoint x: 117, startPoint y: 172, endPoint x: 223, endPoint y: 191, distance: 107.5
click at [117, 172] on div "0301010072-225275 - [PERSON_NAME]" at bounding box center [111, 171] width 200 height 4
checkbox Otorrinolaringologista "true"
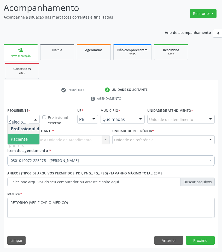
click at [25, 138] on span "Paciente" at bounding box center [19, 139] width 17 height 6
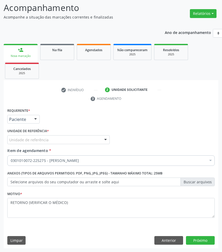
drag, startPoint x: 45, startPoint y: 136, endPoint x: 46, endPoint y: 139, distance: 3.7
click at [45, 136] on div "Unidade de referência" at bounding box center [58, 139] width 102 height 9
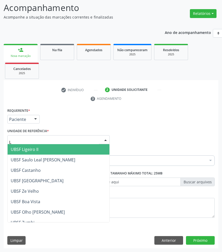
type input "LI"
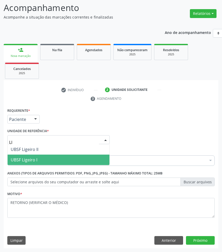
click at [46, 160] on span "UBSF Ligeiro I" at bounding box center [59, 159] width 102 height 10
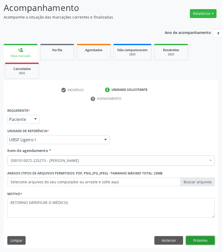
drag, startPoint x: 205, startPoint y: 240, endPoint x: 223, endPoint y: 240, distance: 17.7
click at [209, 240] on button "Próximo" at bounding box center [200, 240] width 29 height 9
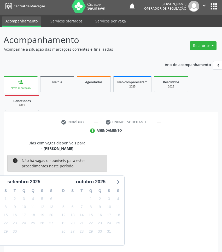
scroll to position [23, 0]
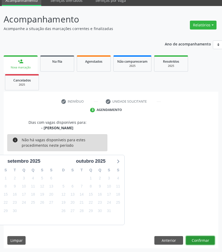
click at [201, 239] on button "Confirmar" at bounding box center [200, 240] width 29 height 9
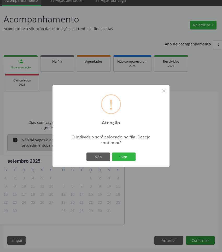
click at [112, 152] on button "Sim" at bounding box center [123, 156] width 23 height 9
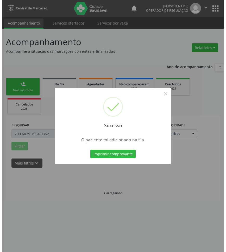
scroll to position [0, 0]
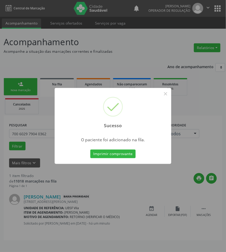
click at [123, 175] on div "Sucesso × O paciente foi adicionado na fila. Imprimir comprovante Cancel" at bounding box center [113, 126] width 226 height 252
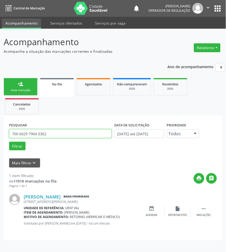
click at [49, 132] on input "700 6029 7904 0362" at bounding box center [60, 133] width 103 height 9
paste input "4 2047 5263 638"
type input "704 2047 5263 6382"
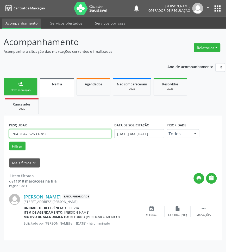
click at [9, 142] on button "Filtrar" at bounding box center [17, 146] width 16 height 9
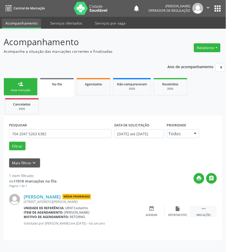
click at [204, 215] on div "Mais ações" at bounding box center [204, 215] width 14 height 4
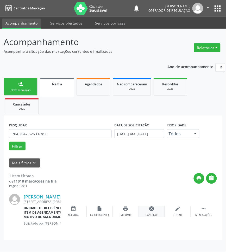
click at [152, 207] on icon "cancel" at bounding box center [152, 209] width 6 height 6
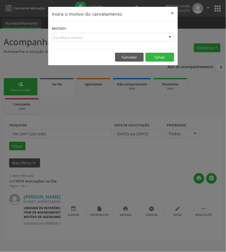
drag, startPoint x: 166, startPoint y: 41, endPoint x: 163, endPoint y: 50, distance: 9.6
click at [166, 41] on div "Escolha o motivo Outro Médico - Participação em eventos (ex: congresso) Médico …" at bounding box center [113, 37] width 123 height 9
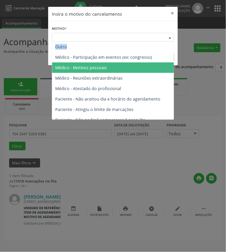
click at [153, 68] on span "Médico - Motivos pessoais" at bounding box center [113, 67] width 122 height 10
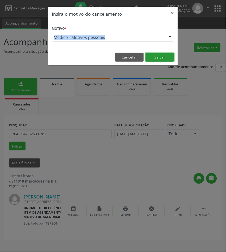
click at [160, 60] on button "Salvar" at bounding box center [160, 57] width 29 height 9
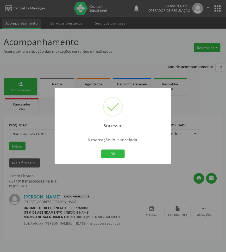
drag, startPoint x: 185, startPoint y: 181, endPoint x: 154, endPoint y: 175, distance: 31.0
click at [184, 181] on div "Sucesso! × A marcação foi cancelada. OK Cancel" at bounding box center [113, 126] width 226 height 252
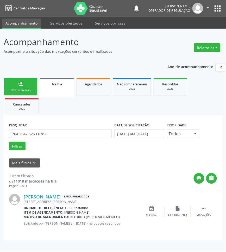
click at [63, 129] on div "PESQUISAR 704 2047 5263 6382" at bounding box center [60, 131] width 105 height 20
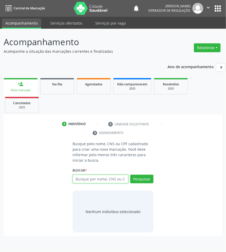
click at [97, 179] on input "text" at bounding box center [100, 178] width 56 height 9
paste input "700 8099 2774 3588"
type input "700 8099 2774 3588"
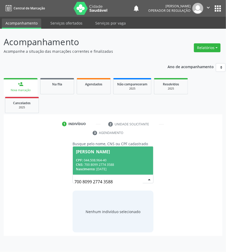
click at [90, 177] on input "700 8099 2774 3588" at bounding box center [108, 181] width 68 height 10
click at [101, 157] on span "Cilene Analice Silva de Moura CPF: 044.508.964-40 CNS: 700 8099 2774 3588 Nasci…" at bounding box center [113, 160] width 80 height 28
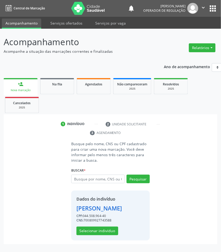
click at [91, 232] on div "Dados do indivíduo Cilene Analice Silva de Moura CPF: 044.508.964-40 CNS: 70080…" at bounding box center [99, 214] width 46 height 39
click at [93, 235] on button "Selecionar indivíduo" at bounding box center [97, 230] width 42 height 9
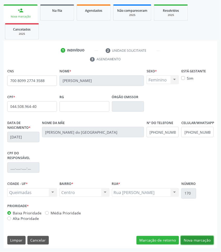
click at [205, 241] on button "Nova marcação" at bounding box center [197, 240] width 33 height 9
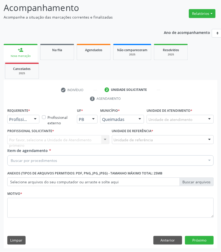
paste input "OTORRINO"
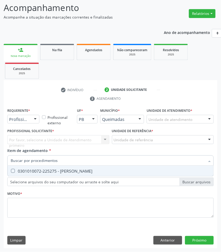
type input "OTORRINO"
drag, startPoint x: 23, startPoint y: 168, endPoint x: 12, endPoint y: 169, distance: 11.0
click at [22, 169] on div "0301010072-225275 - [PERSON_NAME]" at bounding box center [110, 171] width 199 height 4
checkbox Otorrinolaringologista "true"
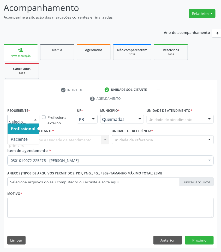
drag, startPoint x: 25, startPoint y: 116, endPoint x: 23, endPoint y: 134, distance: 18.0
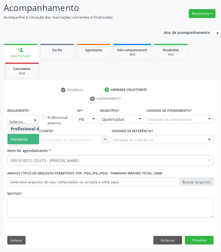
drag, startPoint x: 24, startPoint y: 137, endPoint x: 2, endPoint y: 135, distance: 22.5
click at [19, 136] on span "Paciente" at bounding box center [19, 139] width 17 height 6
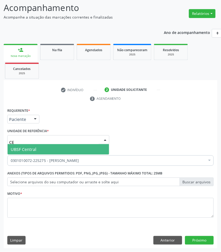
type input "CEN"
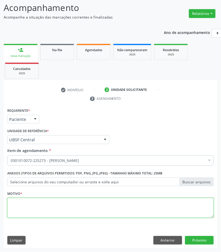
drag, startPoint x: 32, startPoint y: 216, endPoint x: 2, endPoint y: 224, distance: 31.2
click at [32, 216] on textarea at bounding box center [110, 208] width 206 height 20
paste textarea "RETORNO [PERSON_NAME]"
type textarea "RETORNO [PERSON_NAME]"
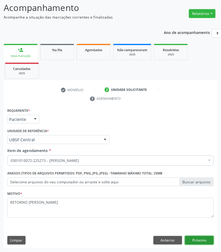
click at [199, 239] on button "Próximo" at bounding box center [199, 240] width 29 height 9
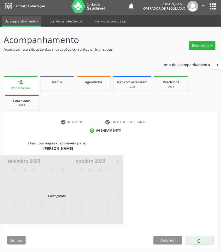
scroll to position [23, 0]
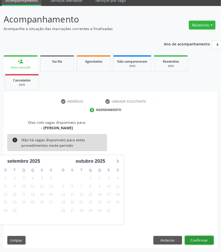
click at [203, 238] on button "Confirmar" at bounding box center [199, 240] width 29 height 9
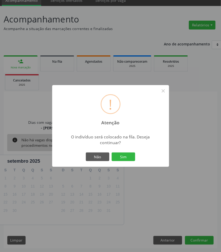
drag, startPoint x: 203, startPoint y: 239, endPoint x: 69, endPoint y: 141, distance: 165.2
click at [69, 141] on div "O indivíduo será colocado na fila. Deseja continuar?" at bounding box center [110, 139] width 92 height 11
drag, startPoint x: 130, startPoint y: 155, endPoint x: 124, endPoint y: 156, distance: 5.7
click at [127, 156] on button "Sim" at bounding box center [123, 156] width 23 height 9
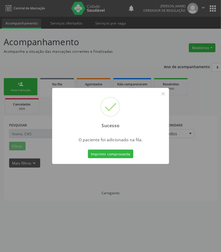
scroll to position [0, 0]
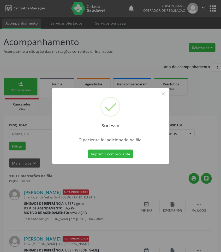
drag, startPoint x: 36, startPoint y: 223, endPoint x: 3, endPoint y: 182, distance: 52.5
click at [36, 222] on div "Sucesso × O paciente foi adicionado na fila. Imprimir comprovante Cancel" at bounding box center [110, 126] width 221 height 252
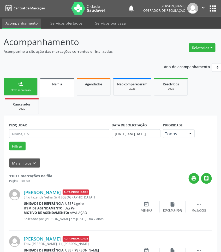
click at [32, 84] on link "person_add Nova marcação" at bounding box center [21, 86] width 34 height 17
click at [32, 85] on link "person_add Nova marcação" at bounding box center [21, 86] width 34 height 17
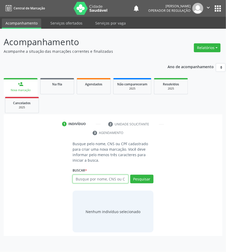
click at [84, 181] on input "text" at bounding box center [100, 178] width 56 height 9
type input "700408371726350."
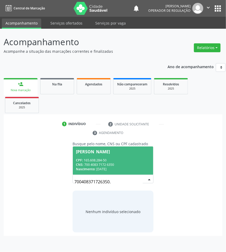
click at [97, 178] on input "700408371726350." at bounding box center [108, 181] width 68 height 10
drag, startPoint x: 97, startPoint y: 160, endPoint x: 52, endPoint y: 192, distance: 54.7
click at [97, 160] on div "CPF: 165.608.284-50" at bounding box center [113, 160] width 74 height 4
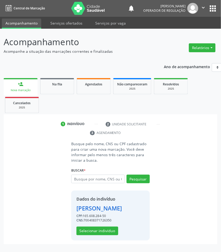
click at [105, 240] on div "Dados do indivíduo Guilherme da Siva Aragão CPF: 165.608.284-50 CNS: 7004083717…" at bounding box center [110, 215] width 79 height 50
drag, startPoint x: 104, startPoint y: 241, endPoint x: 3, endPoint y: 217, distance: 103.6
click at [102, 235] on button "Selecionar indivíduo" at bounding box center [97, 230] width 42 height 9
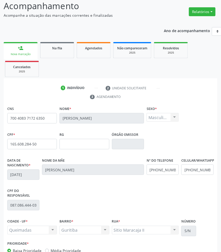
scroll to position [74, 0]
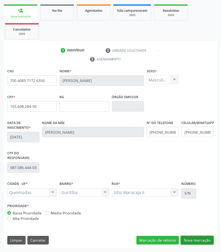
drag, startPoint x: 191, startPoint y: 240, endPoint x: 173, endPoint y: 232, distance: 20.2
click at [191, 240] on button "Nova marcação" at bounding box center [197, 240] width 33 height 9
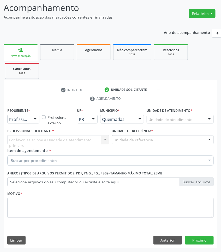
scroll to position [34, 0]
click at [38, 156] on div "Buscar por procedimentos" at bounding box center [110, 160] width 206 height 10
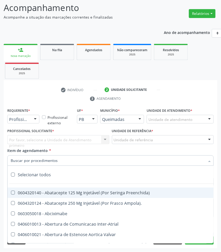
paste input "OTORRINO"
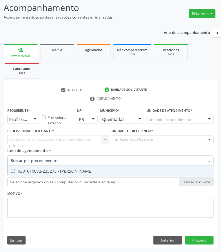
type input "OTORRINO"
drag, startPoint x: 21, startPoint y: 171, endPoint x: 5, endPoint y: 156, distance: 21.8
click at [19, 170] on div "0301010072-225275 - [PERSON_NAME]" at bounding box center [110, 171] width 199 height 4
checkbox Otorrinolaringologista "true"
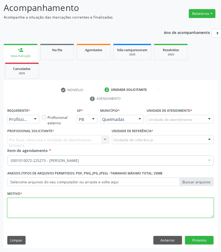
drag, startPoint x: 46, startPoint y: 210, endPoint x: 26, endPoint y: 210, distance: 20.1
click at [42, 210] on textarea at bounding box center [110, 208] width 206 height 20
paste textarea "RETORNO (VERIFICAR O MÉDICO)"
type textarea "RETORNO (VERIFICAR O MÉDICO)"
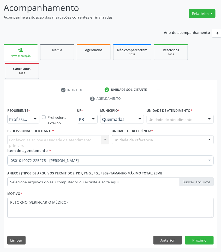
drag, startPoint x: 24, startPoint y: 119, endPoint x: 23, endPoint y: 122, distance: 3.1
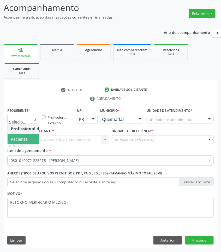
click at [22, 137] on span "Paciente" at bounding box center [19, 139] width 17 height 6
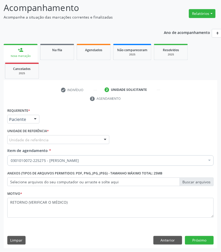
click at [39, 137] on div "Requerente * Paciente Profissional de Saúde Paciente Nenhum resultado encontrad…" at bounding box center [110, 166] width 206 height 118
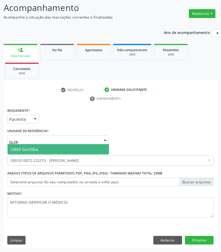
type input "GURI"
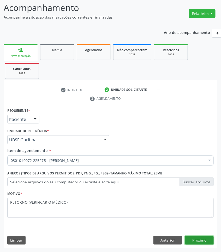
click at [202, 240] on button "Próximo" at bounding box center [199, 240] width 29 height 9
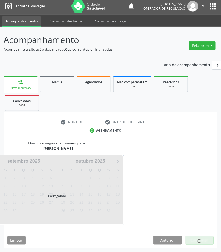
scroll to position [23, 0]
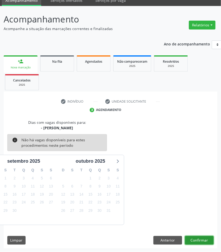
click at [201, 241] on button "Confirmar" at bounding box center [199, 240] width 29 height 9
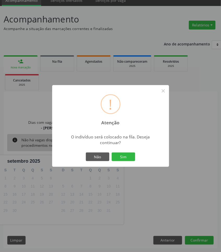
click at [112, 152] on button "Sim" at bounding box center [123, 156] width 23 height 9
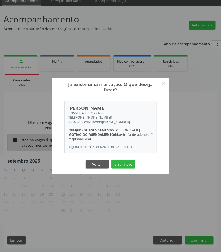
drag, startPoint x: 102, startPoint y: 111, endPoint x: 76, endPoint y: 112, distance: 25.8
click at [76, 112] on div "CNS: 700 4083 7172 6350" at bounding box center [110, 113] width 84 height 4
copy div "700 4083 7172 6350"
click at [118, 165] on button "Criar novo" at bounding box center [123, 164] width 24 height 9
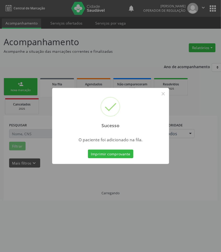
scroll to position [0, 0]
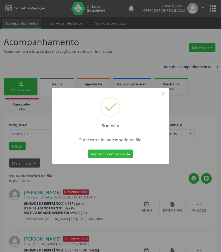
drag, startPoint x: 37, startPoint y: 132, endPoint x: 28, endPoint y: 103, distance: 30.7
click at [36, 132] on div "Sucesso × O paciente foi adicionado na fila. Imprimir comprovante Cancel" at bounding box center [110, 126] width 221 height 252
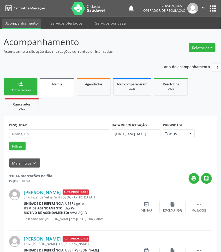
click at [24, 82] on link "person_add Nova marcação" at bounding box center [21, 86] width 34 height 17
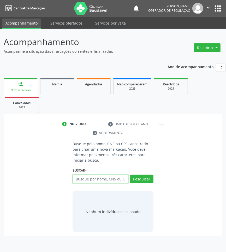
click at [90, 179] on input "text" at bounding box center [100, 178] width 56 height 9
type input "700107973375213"
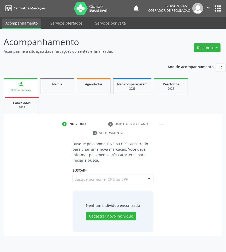
click at [74, 176] on input "700107973375213" at bounding box center [74, 181] width 0 height 10
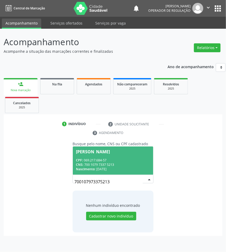
click at [115, 162] on div "CPF: 069.217.684-57" at bounding box center [113, 160] width 74 height 4
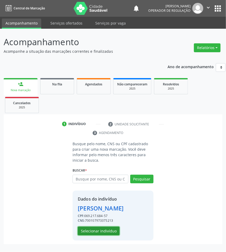
drag, startPoint x: 102, startPoint y: 231, endPoint x: 97, endPoint y: 229, distance: 5.4
click at [97, 229] on button "Selecionar indivíduo" at bounding box center [99, 230] width 42 height 9
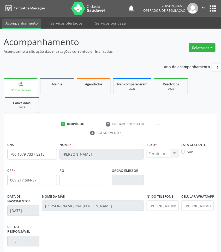
scroll to position [74, 0]
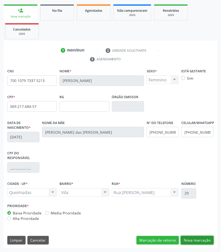
click at [205, 242] on button "Nova marcação" at bounding box center [197, 240] width 33 height 9
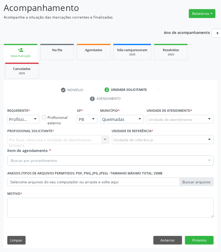
click at [32, 123] on div "Profissional de Saúde Profissional de Saúde Paciente Nenhum resultado encontrad…" at bounding box center [23, 119] width 32 height 9
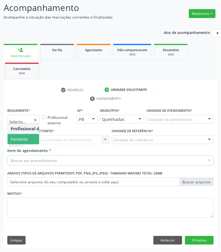
click at [25, 140] on span "Paciente" at bounding box center [19, 139] width 17 height 6
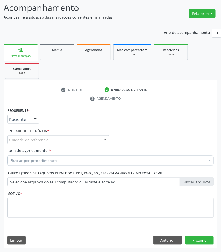
click at [39, 135] on div "Requerente * Paciente Profissional de Saúde Paciente Nenhum resultado encontrad…" at bounding box center [110, 166] width 206 height 118
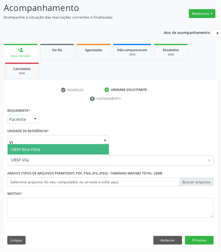
type input "VIL"
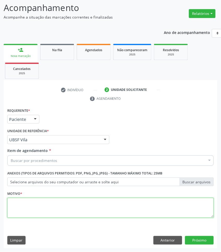
click at [41, 205] on textarea at bounding box center [110, 208] width 206 height 20
paste textarea "RETORNO (VERIFICAR O MÉDICO)"
type textarea "RETORNO (VERIFICAR O MÉDICO)"
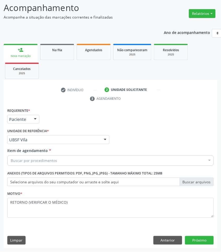
drag, startPoint x: 30, startPoint y: 162, endPoint x: 28, endPoint y: 165, distance: 3.9
paste input "OTORRINO"
type input "OTORRINO"
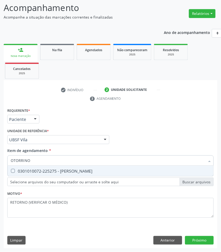
drag, startPoint x: 26, startPoint y: 165, endPoint x: 1, endPoint y: 168, distance: 24.4
click at [25, 166] on span "0301010072-225275 - [PERSON_NAME]" at bounding box center [111, 171] width 206 height 10
checkbox Otorrinolaringologista "true"
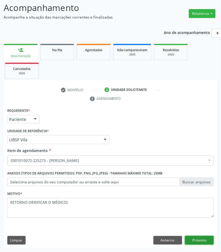
click at [199, 240] on button "Próximo" at bounding box center [199, 240] width 29 height 9
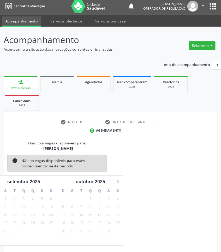
scroll to position [23, 0]
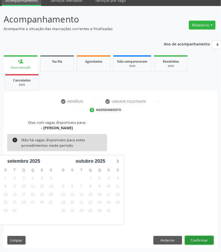
click at [193, 236] on div "Dias com vagas disponíveis para: - [PERSON_NAME] info Não há vagas disponíveis …" at bounding box center [110, 183] width 213 height 129
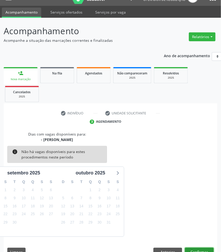
scroll to position [0, 0]
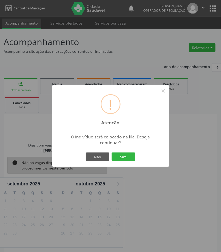
click at [112, 152] on button "Sim" at bounding box center [123, 156] width 23 height 9
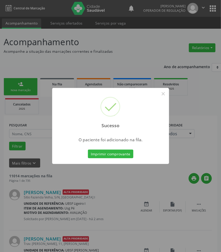
drag, startPoint x: 28, startPoint y: 196, endPoint x: 21, endPoint y: 171, distance: 26.2
click at [28, 196] on div "Sucesso × O paciente foi adicionado na fila. Imprimir comprovante Cancel" at bounding box center [110, 126] width 221 height 252
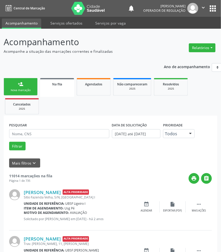
click at [22, 93] on link "person_add Nova marcação" at bounding box center [21, 86] width 34 height 17
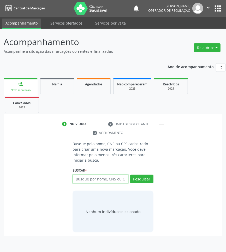
click at [106, 181] on input "text" at bounding box center [100, 178] width 56 height 9
type input "704204752636382"
click at [111, 179] on input "704204752636382" at bounding box center [108, 181] width 68 height 10
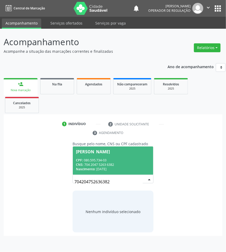
drag, startPoint x: 109, startPoint y: 160, endPoint x: 107, endPoint y: 186, distance: 26.2
click at [109, 160] on div "CPF: 080.595.734-03" at bounding box center [113, 160] width 74 height 4
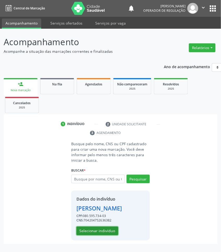
drag, startPoint x: 109, startPoint y: 235, endPoint x: 110, endPoint y: 239, distance: 3.4
click at [110, 235] on button "Selecionar indivíduo" at bounding box center [97, 230] width 42 height 9
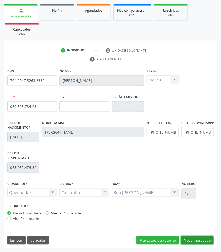
click at [194, 239] on button "Nova marcação" at bounding box center [197, 240] width 33 height 9
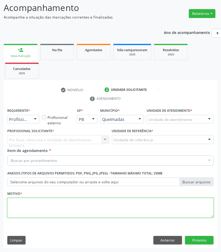
drag, startPoint x: 125, startPoint y: 207, endPoint x: 100, endPoint y: 201, distance: 26.4
click at [125, 207] on textarea at bounding box center [110, 208] width 206 height 20
paste textarea "700 6029 7904 0362"
type textarea "700 6029 7904 0362"
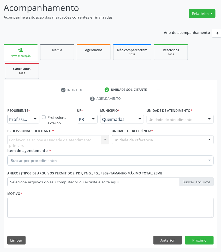
paste input "OTORRINO"
type input "OTORRINO"
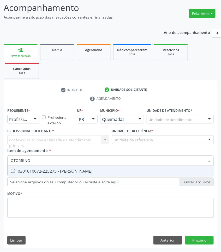
click at [45, 166] on span "0301010072-225275 - [PERSON_NAME]" at bounding box center [111, 171] width 206 height 10
checkbox Otorrinolaringologista "true"
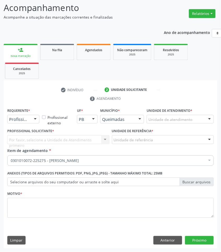
drag, startPoint x: 30, startPoint y: 122, endPoint x: 29, endPoint y: 126, distance: 3.9
click at [30, 122] on div "Profissional de Saúde" at bounding box center [23, 119] width 32 height 9
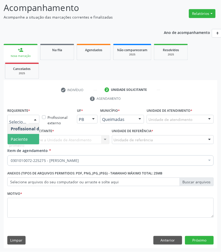
click at [24, 137] on span "Paciente" at bounding box center [19, 139] width 17 height 6
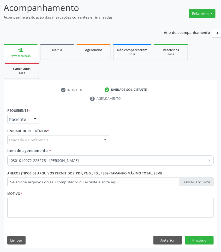
click at [44, 170] on label "Anexos (Tipos de arquivos permitidos: PDF, PNG, JPG, JPEG) - Tamanho máximo tot…" at bounding box center [84, 173] width 155 height 8
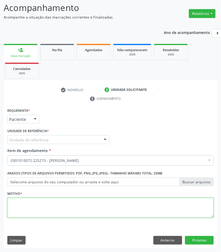
drag, startPoint x: 43, startPoint y: 208, endPoint x: 43, endPoint y: 177, distance: 31.0
click at [43, 207] on textarea at bounding box center [110, 208] width 206 height 20
paste textarea "RETORNO (VERIFICAR O MÉDICO)"
type textarea "RETORNO (VERIFICAR O MÉDICO)"
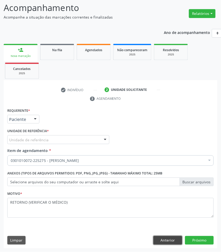
drag, startPoint x: 173, startPoint y: 237, endPoint x: 100, endPoint y: 243, distance: 73.2
click at [172, 237] on button "Anterior" at bounding box center [167, 240] width 29 height 9
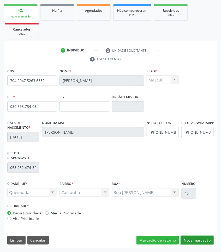
drag, startPoint x: 197, startPoint y: 237, endPoint x: 163, endPoint y: 211, distance: 42.8
click at [196, 236] on button "Nova marcação" at bounding box center [197, 240] width 33 height 9
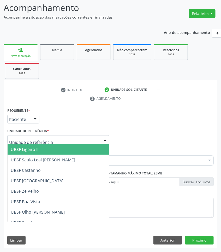
drag, startPoint x: 20, startPoint y: 138, endPoint x: 22, endPoint y: 145, distance: 6.7
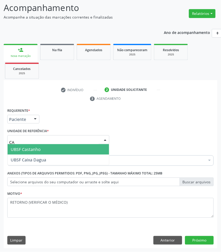
type input "CAS"
click at [24, 148] on span "UBSF Castanho" at bounding box center [26, 149] width 30 height 6
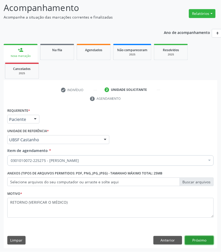
drag, startPoint x: 189, startPoint y: 240, endPoint x: 21, endPoint y: 203, distance: 172.5
click at [184, 239] on div "Anterior Próximo" at bounding box center [183, 240] width 60 height 9
click at [198, 240] on button "Próximo" at bounding box center [199, 240] width 29 height 9
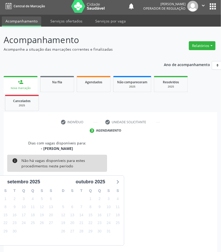
scroll to position [23, 0]
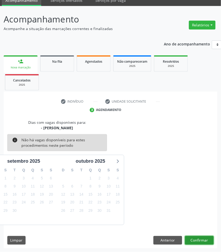
click at [195, 238] on button "Confirmar" at bounding box center [199, 240] width 29 height 9
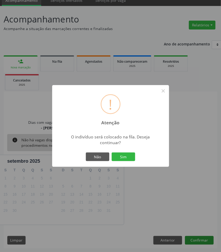
click at [112, 152] on button "Sim" at bounding box center [123, 156] width 23 height 9
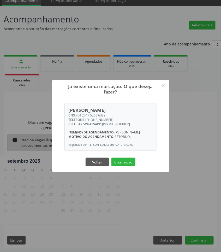
drag, startPoint x: 116, startPoint y: 112, endPoint x: 76, endPoint y: 110, distance: 40.5
click at [76, 113] on div "CNS: 704 2047 5263 6382" at bounding box center [110, 115] width 84 height 4
copy div "704 2047 5263 6382"
click at [122, 164] on button "Criar novo" at bounding box center [123, 161] width 24 height 9
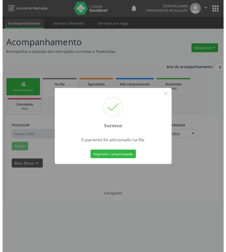
scroll to position [0, 0]
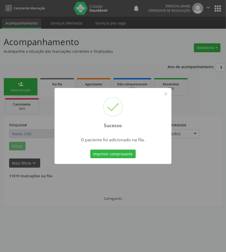
click at [90, 149] on button "Imprimir comprovante" at bounding box center [112, 153] width 45 height 9
